Goal: Transaction & Acquisition: Purchase product/service

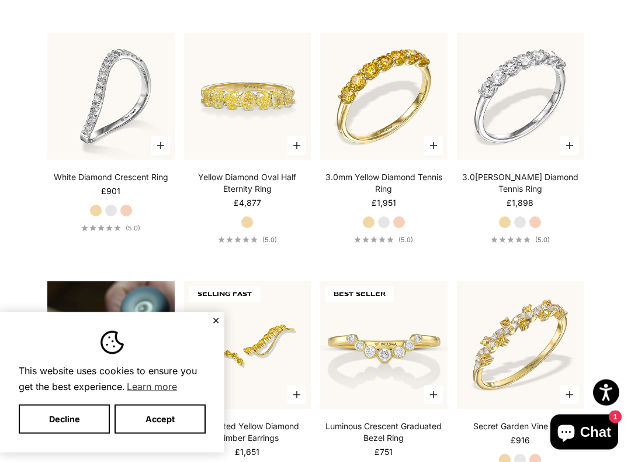
scroll to position [607, 0]
click at [510, 221] on label "Yellow Gold" at bounding box center [505, 222] width 13 height 13
click at [509, 222] on label "Yellow Gold" at bounding box center [505, 222] width 13 height 13
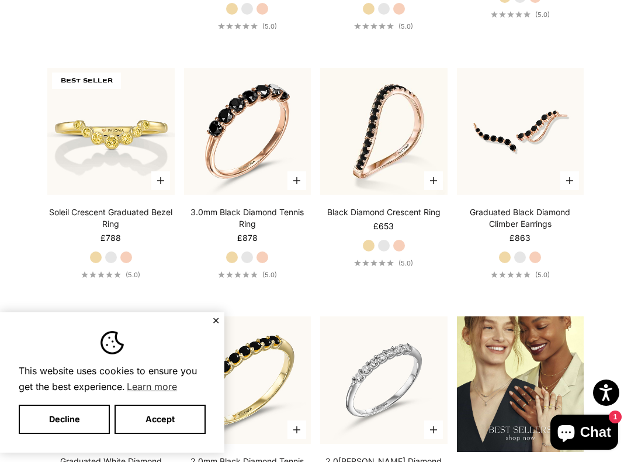
scroll to position [1069, 0]
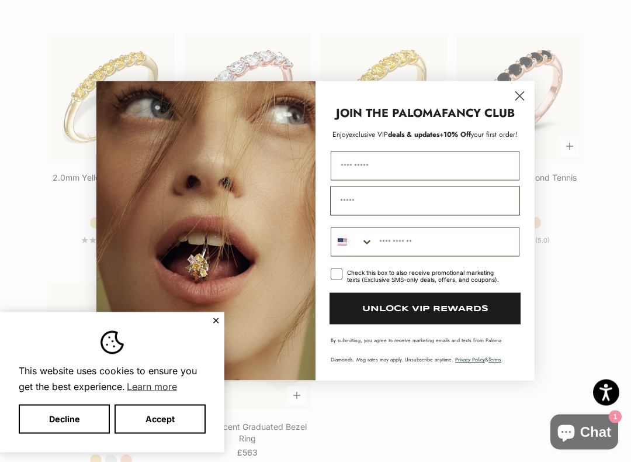
click at [526, 95] on circle "Close dialog" at bounding box center [519, 96] width 19 height 19
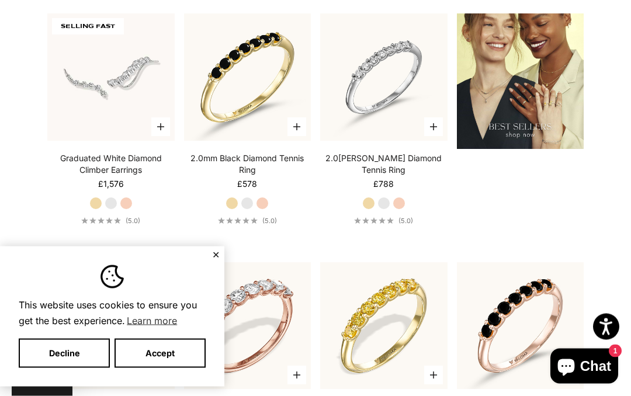
scroll to position [1338, 0]
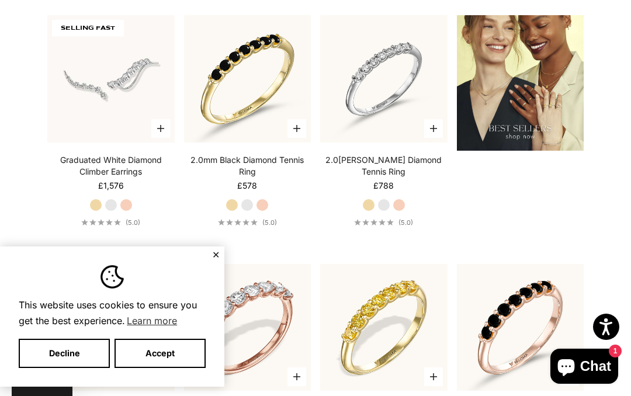
click at [71, 351] on button "Decline" at bounding box center [64, 353] width 91 height 29
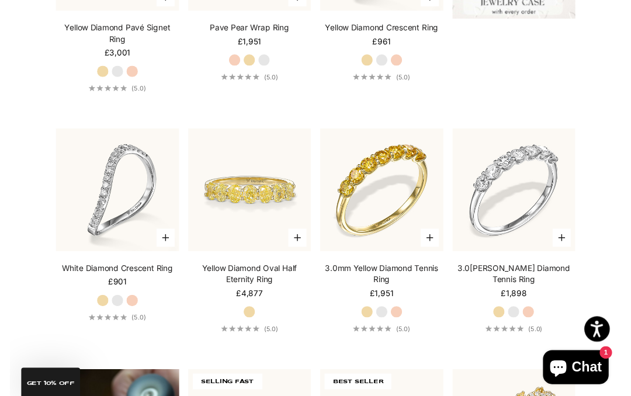
scroll to position [488, 0]
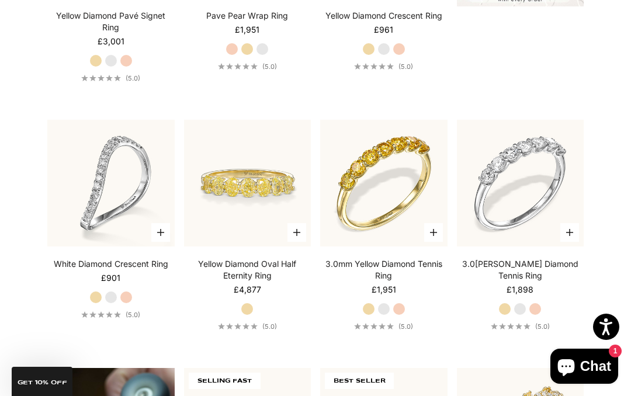
click at [533, 209] on video "#YellowGold\a#WhiteGold\a#RoseGold" at bounding box center [521, 183] width 140 height 140
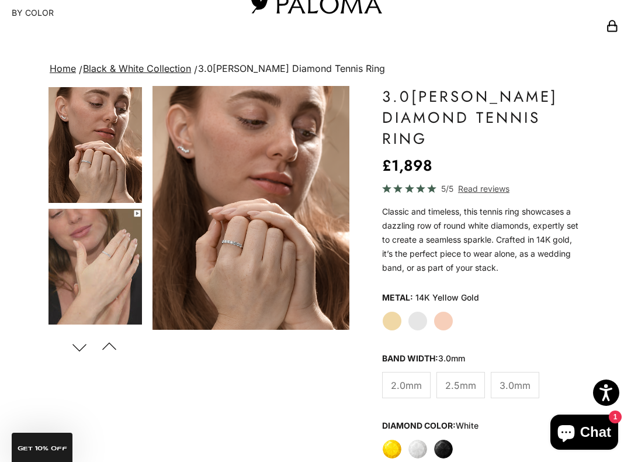
scroll to position [58, 0]
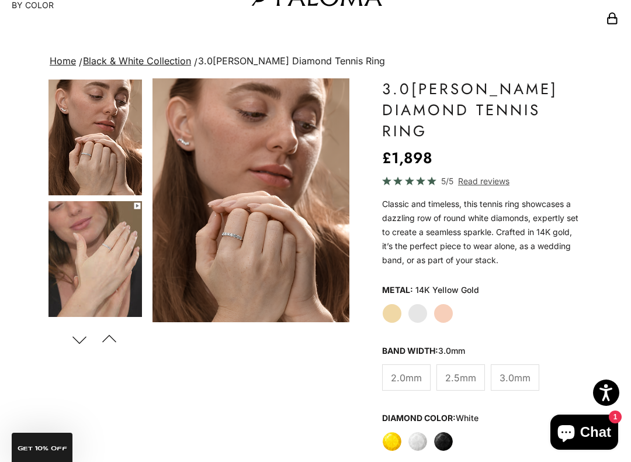
click at [393, 313] on label "Yellow Gold" at bounding box center [392, 313] width 20 height 20
click at [395, 313] on label "Yellow Gold" at bounding box center [392, 313] width 20 height 20
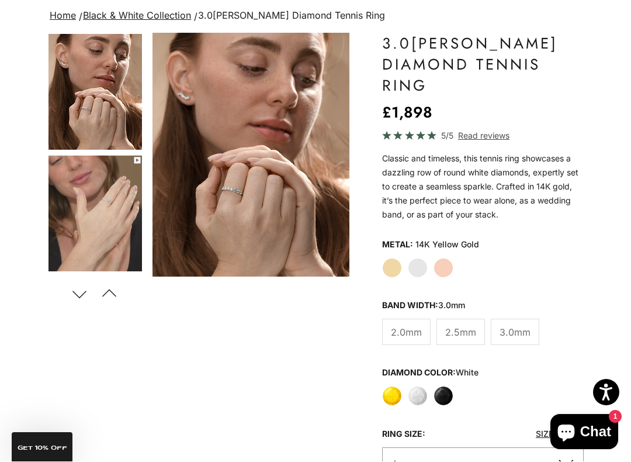
scroll to position [103, 0]
click at [418, 395] on label "White" at bounding box center [418, 396] width 20 height 20
click at [422, 396] on label "White" at bounding box center [418, 396] width 20 height 20
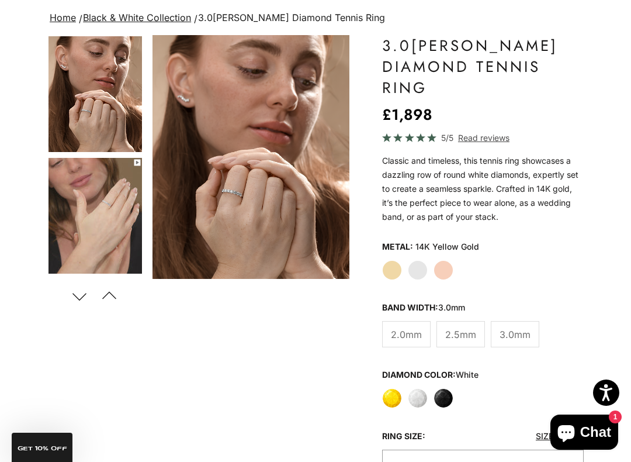
scroll to position [102, 0]
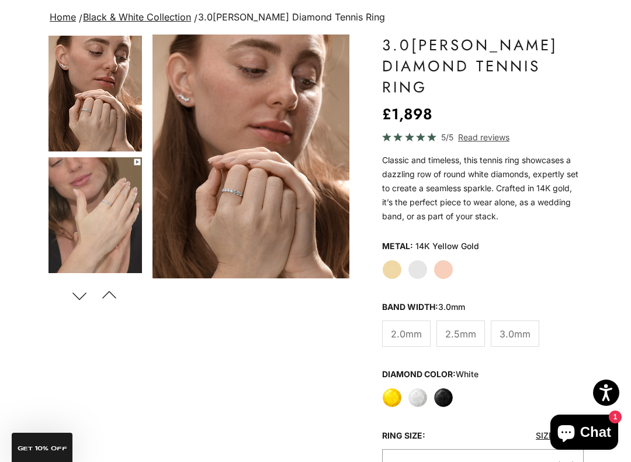
click at [408, 337] on span "2.0mm" at bounding box center [406, 333] width 31 height 15
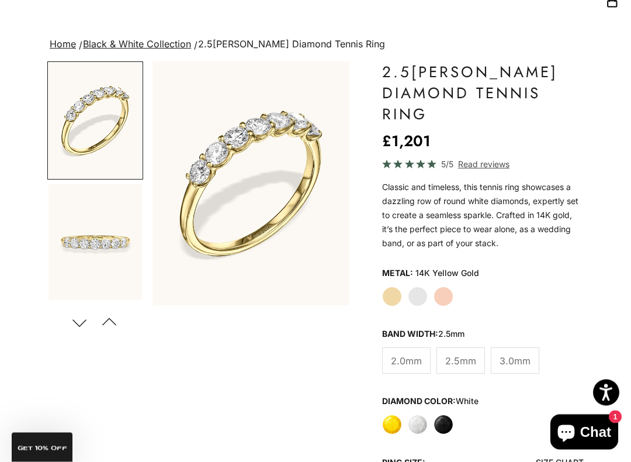
scroll to position [75, 0]
click at [507, 361] on span "3.0mm" at bounding box center [515, 360] width 31 height 15
